Goal: Transaction & Acquisition: Obtain resource

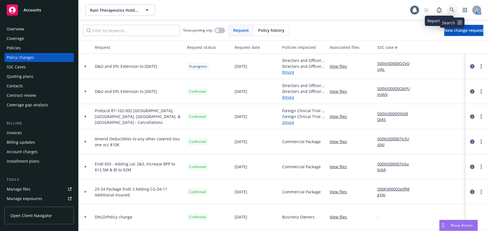
click at [453, 11] on icon at bounding box center [452, 10] width 5 height 5
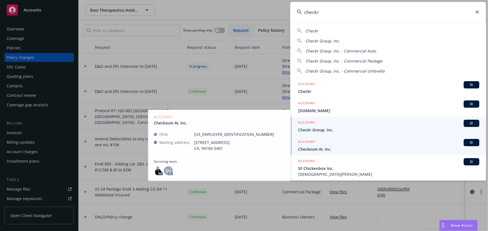
type input "checkr"
click at [389, 129] on span "Checkr Group, Inc." at bounding box center [388, 130] width 181 height 6
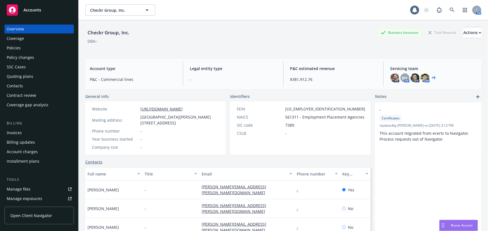
click at [20, 49] on div "Policies" at bounding box center [14, 48] width 14 height 9
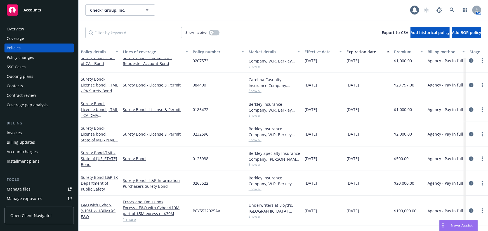
scroll to position [101, 0]
click at [216, 31] on button "button" at bounding box center [214, 33] width 11 height 6
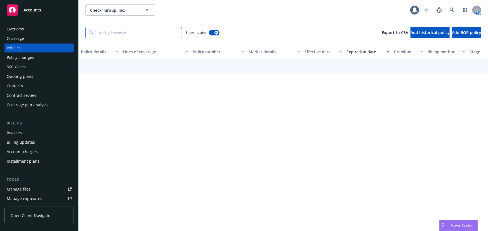
click at [138, 34] on input "Filter by keyword..." at bounding box center [133, 32] width 97 height 11
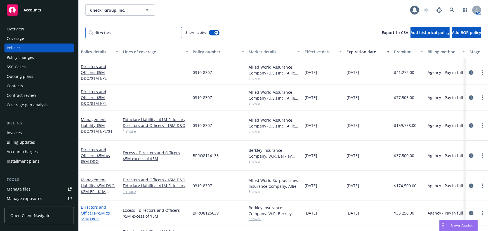
scroll to position [49, 0]
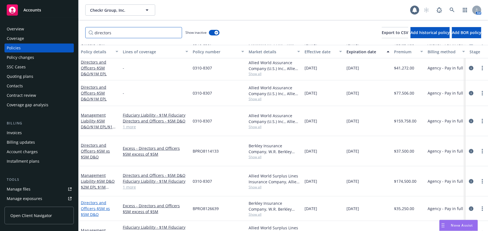
type input "directors"
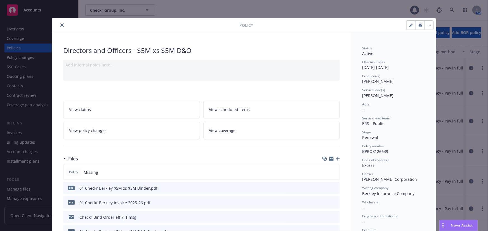
click at [60, 26] on icon "close" at bounding box center [61, 24] width 3 height 3
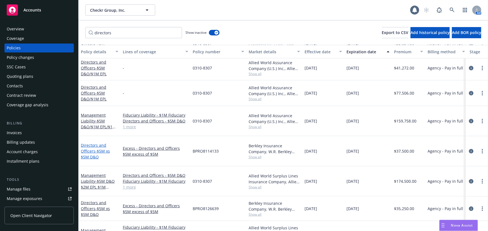
click at [97, 149] on span "- $5M xs $5M D&O" at bounding box center [95, 154] width 29 height 11
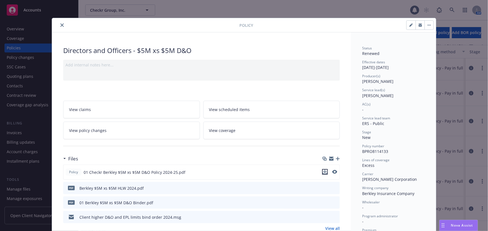
click at [323, 172] on icon "download file" at bounding box center [325, 172] width 4 height 4
click at [60, 26] on icon "close" at bounding box center [61, 24] width 3 height 3
click at [60, 25] on icon "close" at bounding box center [61, 24] width 3 height 3
click at [60, 27] on button "close" at bounding box center [62, 25] width 7 height 7
click at [61, 24] on icon "close" at bounding box center [61, 24] width 3 height 3
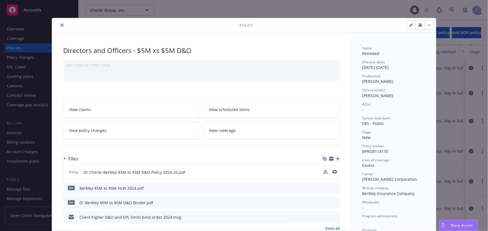
click at [139, 15] on div "Policy Directors and Officers - $5M xs $5M D&O Add internal notes here... View …" at bounding box center [244, 115] width 488 height 231
click at [62, 25] on div "Overview" at bounding box center [39, 29] width 65 height 9
click at [60, 25] on div "Overview" at bounding box center [39, 29] width 65 height 9
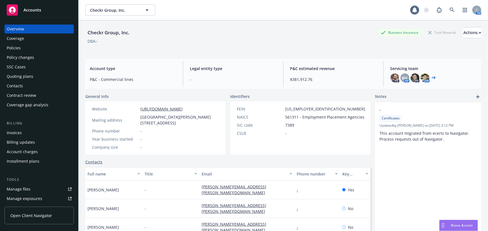
click at [58, 50] on div "Policies" at bounding box center [39, 48] width 65 height 9
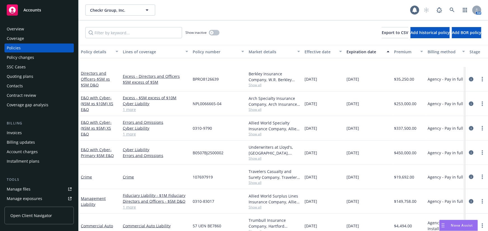
scroll to position [355, 0]
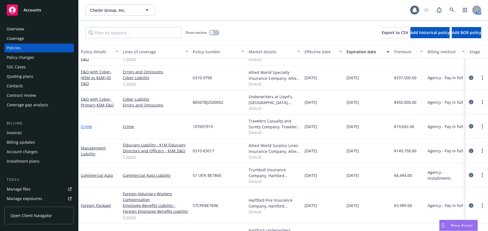
click at [89, 127] on link "Crime" at bounding box center [86, 126] width 11 height 5
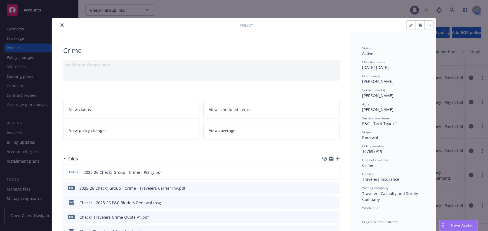
click at [59, 26] on button "close" at bounding box center [62, 25] width 7 height 7
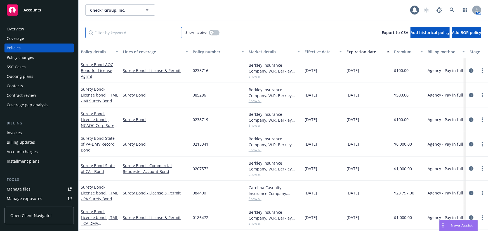
click at [168, 36] on input "Filter by keyword..." at bounding box center [133, 32] width 97 height 11
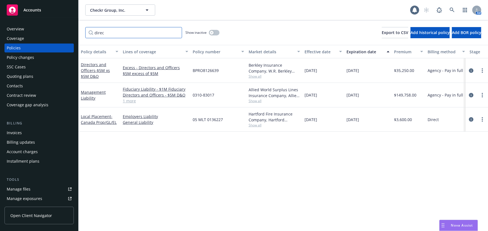
type input "direc"
click at [425, 178] on div "Policy details Lines of coverage Policy number Market details Effective date Ex…" at bounding box center [283, 138] width 409 height 186
click at [87, 96] on link "Management Liability" at bounding box center [93, 95] width 25 height 11
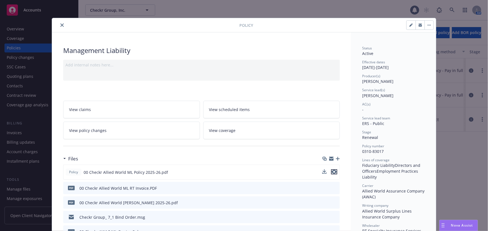
click at [334, 171] on icon "preview file" at bounding box center [334, 172] width 5 height 4
click at [409, 26] on icon "button" at bounding box center [410, 25] width 3 height 3
select select "RENEWAL"
select select "12"
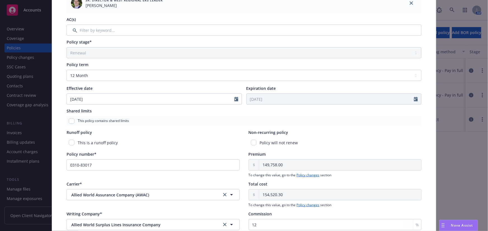
scroll to position [249, 0]
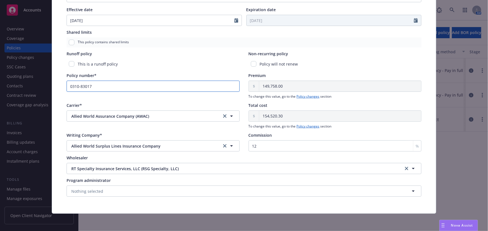
click at [87, 87] on input "0310-83017" at bounding box center [153, 86] width 173 height 11
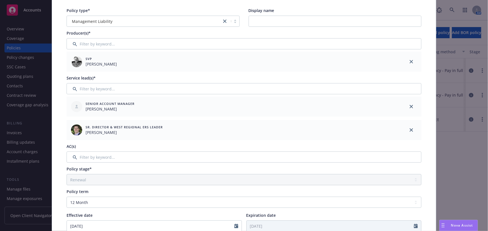
scroll to position [0, 0]
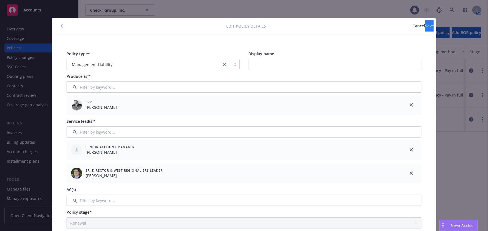
type input "0310-8307"
click at [425, 28] on span "Save" at bounding box center [429, 25] width 9 height 5
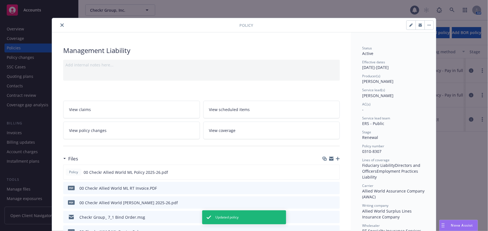
click at [60, 25] on icon "close" at bounding box center [61, 24] width 3 height 3
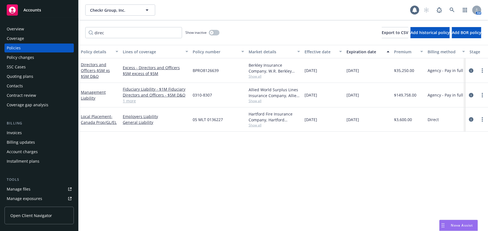
drag, startPoint x: 437, startPoint y: 160, endPoint x: 433, endPoint y: 160, distance: 3.6
click at [437, 160] on div "Policy details Lines of coverage Policy number Market details Effective date Ex…" at bounding box center [283, 138] width 409 height 186
click at [128, 101] on link "1 more" at bounding box center [155, 101] width 65 height 6
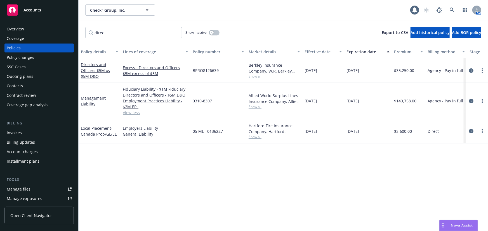
click at [414, 167] on div "Policy details Lines of coverage Policy number Market details Effective date Ex…" at bounding box center [283, 138] width 409 height 186
click at [94, 99] on link "Management Liability" at bounding box center [93, 101] width 25 height 11
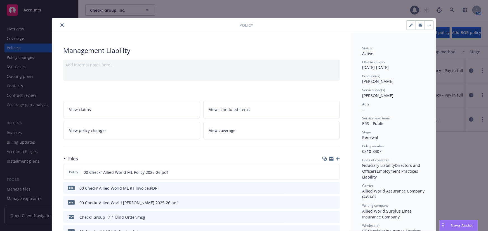
scroll to position [17, 0]
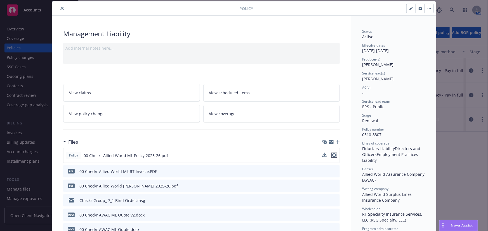
click at [335, 155] on icon "preview file" at bounding box center [334, 155] width 5 height 4
click at [60, 9] on icon "close" at bounding box center [61, 8] width 3 height 3
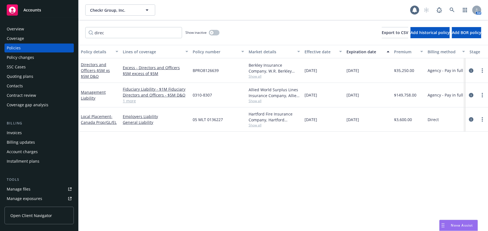
click at [28, 27] on div "Overview" at bounding box center [39, 29] width 65 height 9
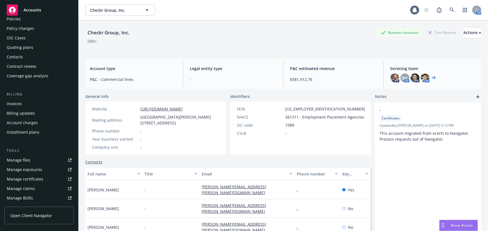
scroll to position [51, 0]
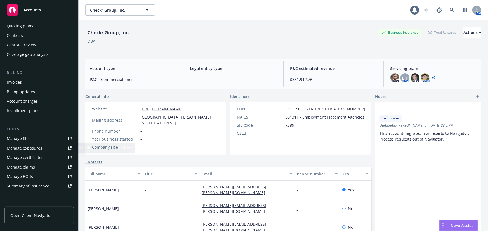
click at [28, 141] on div "Manage files" at bounding box center [19, 138] width 24 height 9
click at [450, 11] on icon at bounding box center [452, 10] width 5 height 5
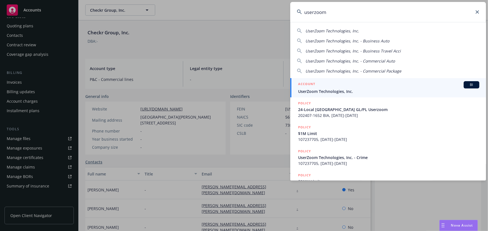
type input "userzoom"
click at [320, 94] on span "UserZoom Technologies, Inc." at bounding box center [388, 92] width 181 height 6
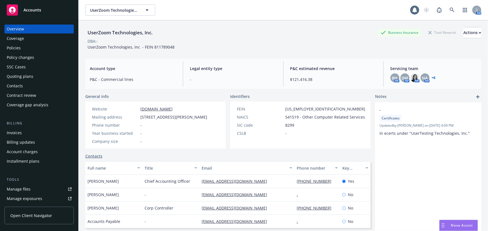
click at [32, 77] on div "Quoting plans" at bounding box center [39, 76] width 65 height 9
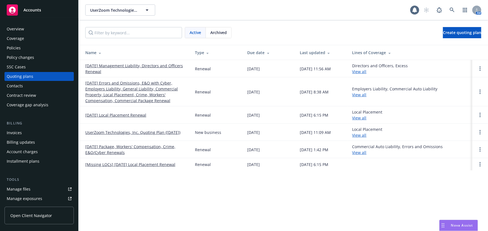
click at [152, 63] on link "[DATE] Management Liability, Directors and Officers Renewal" at bounding box center [135, 69] width 101 height 12
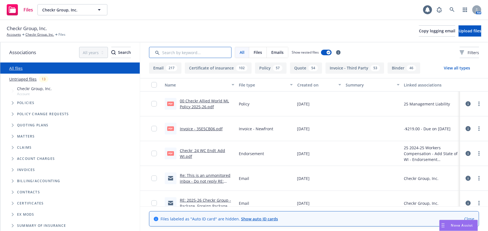
click at [203, 53] on input "Search by keyword..." at bounding box center [190, 52] width 82 height 11
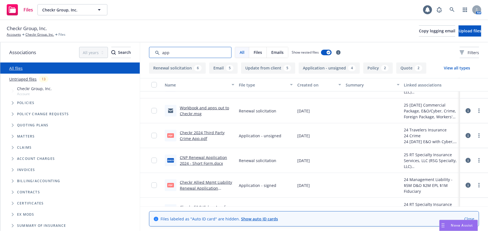
scroll to position [229, 0]
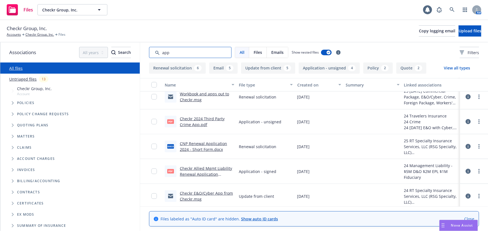
type input "app"
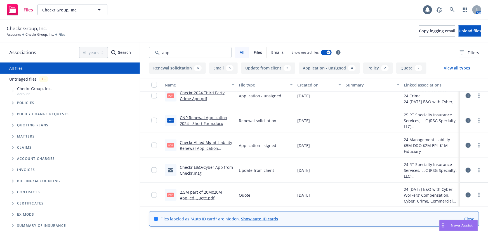
scroll to position [254, 0]
click at [210, 145] on link "Checkr Allied Mgmt Liability Renewal Application 2024.pdf" at bounding box center [206, 148] width 52 height 17
